Goal: Transaction & Acquisition: Subscribe to service/newsletter

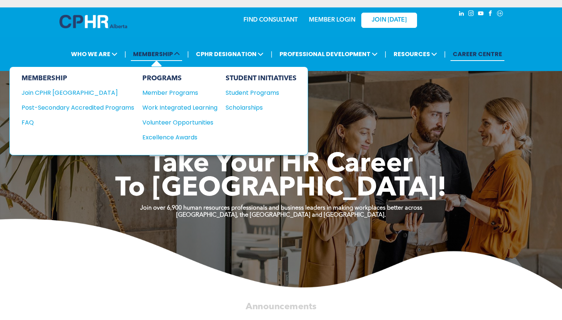
click at [168, 55] on span "MEMBERSHIP" at bounding box center [156, 54] width 51 height 14
click at [90, 93] on div "Join CPHR [GEOGRAPHIC_DATA]" at bounding box center [73, 92] width 102 height 9
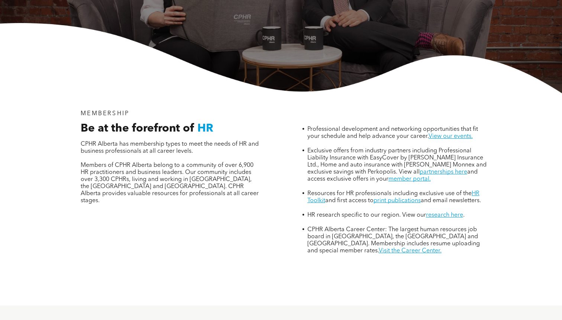
scroll to position [185, 0]
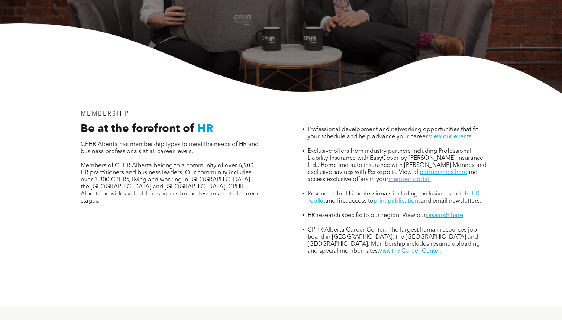
click at [405, 177] on link "member portal." at bounding box center [410, 180] width 42 height 6
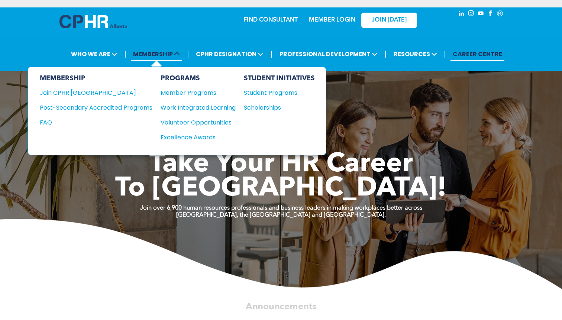
click at [142, 52] on span "MEMBERSHIP" at bounding box center [156, 54] width 51 height 14
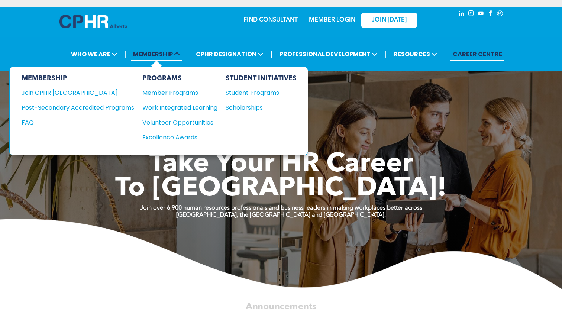
click at [161, 60] on span "MEMBERSHIP" at bounding box center [156, 54] width 51 height 14
click at [68, 91] on div "Join CPHR [GEOGRAPHIC_DATA]" at bounding box center [73, 92] width 102 height 9
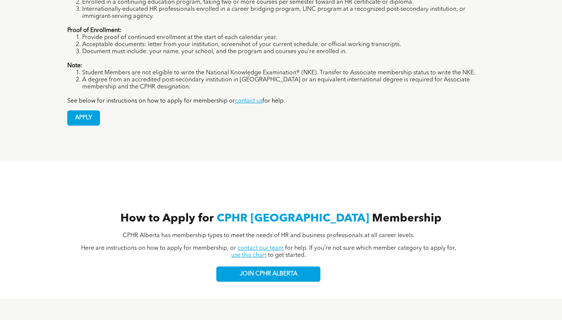
scroll to position [658, 0]
click at [73, 110] on span "APPLY" at bounding box center [84, 117] width 32 height 15
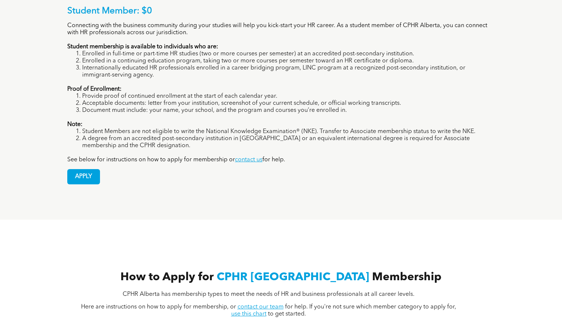
scroll to position [599, 0]
click at [503, 5] on div "Student Member: $0 Connecting with the business community during your studies w…" at bounding box center [281, 90] width 446 height 208
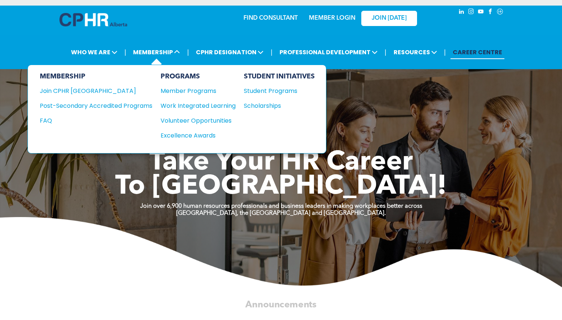
scroll to position [12, 0]
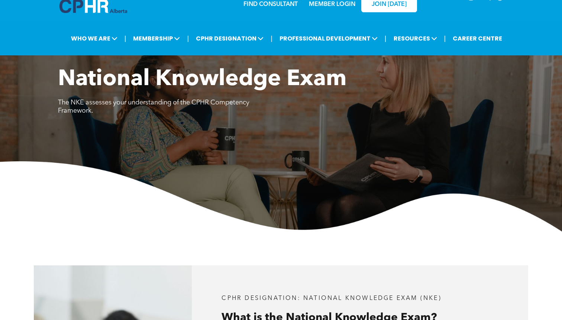
scroll to position [17, 0]
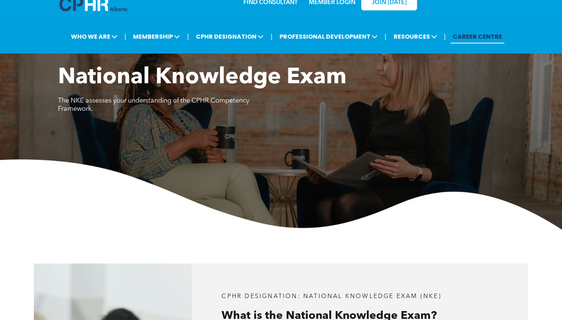
click at [474, 38] on link "CAREER CENTRE" at bounding box center [478, 37] width 54 height 14
